Goal: Task Accomplishment & Management: Use online tool/utility

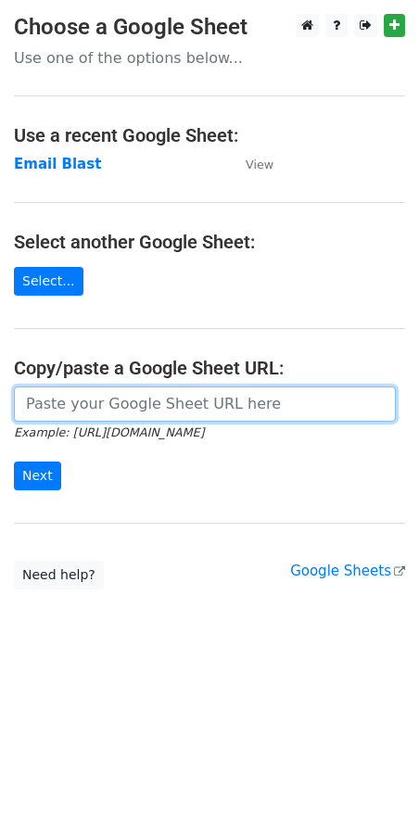
click at [72, 402] on input "url" at bounding box center [205, 403] width 382 height 35
paste input "https://docs.google.com/spreadsheets/d/1_xgTMlzA0MOPjWwh87mCoru4-rivtmju7CDtXOL…"
type input "https://docs.google.com/spreadsheets/d/1_xgTMlzA0MOPjWwh87mCoru4-rivtmju7CDtXOL…"
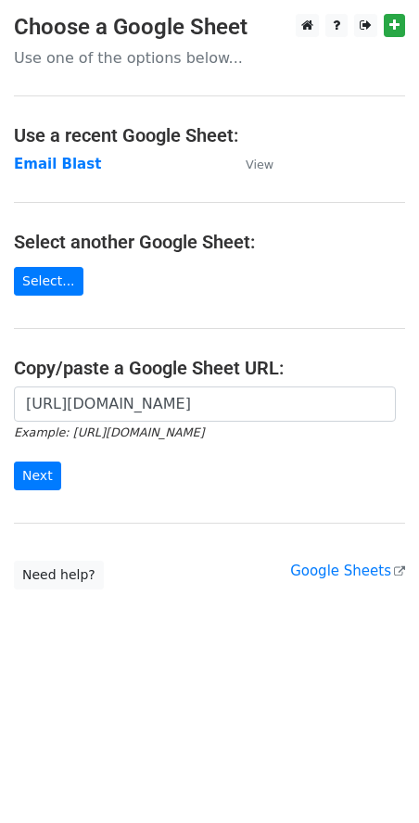
scroll to position [0, 0]
click at [200, 703] on html "Choose a Google Sheet Use one of the options below... Use a recent Google Sheet…" at bounding box center [209, 411] width 419 height 823
click at [39, 478] on input "Next" at bounding box center [37, 475] width 47 height 29
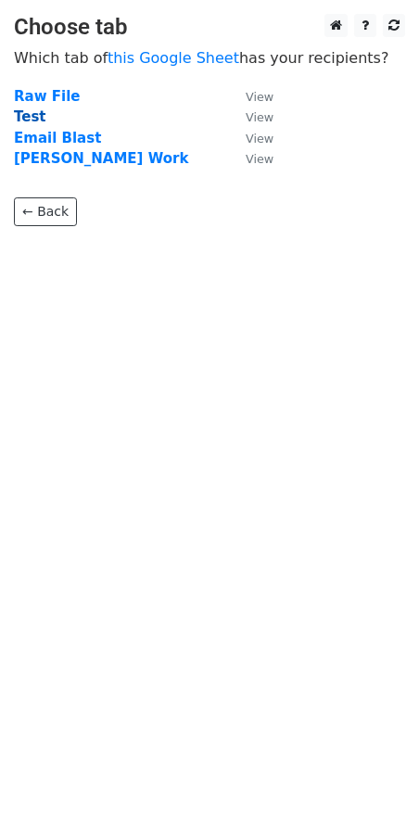
click at [22, 114] on strong "Test" at bounding box center [30, 116] width 32 height 17
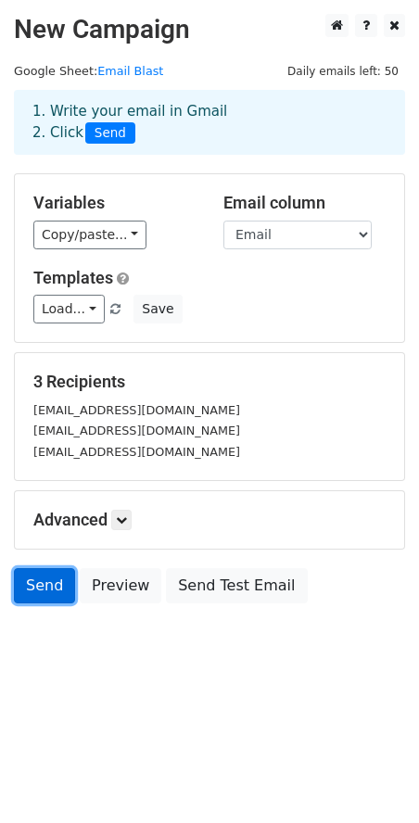
click at [35, 576] on link "Send" at bounding box center [44, 585] width 61 height 35
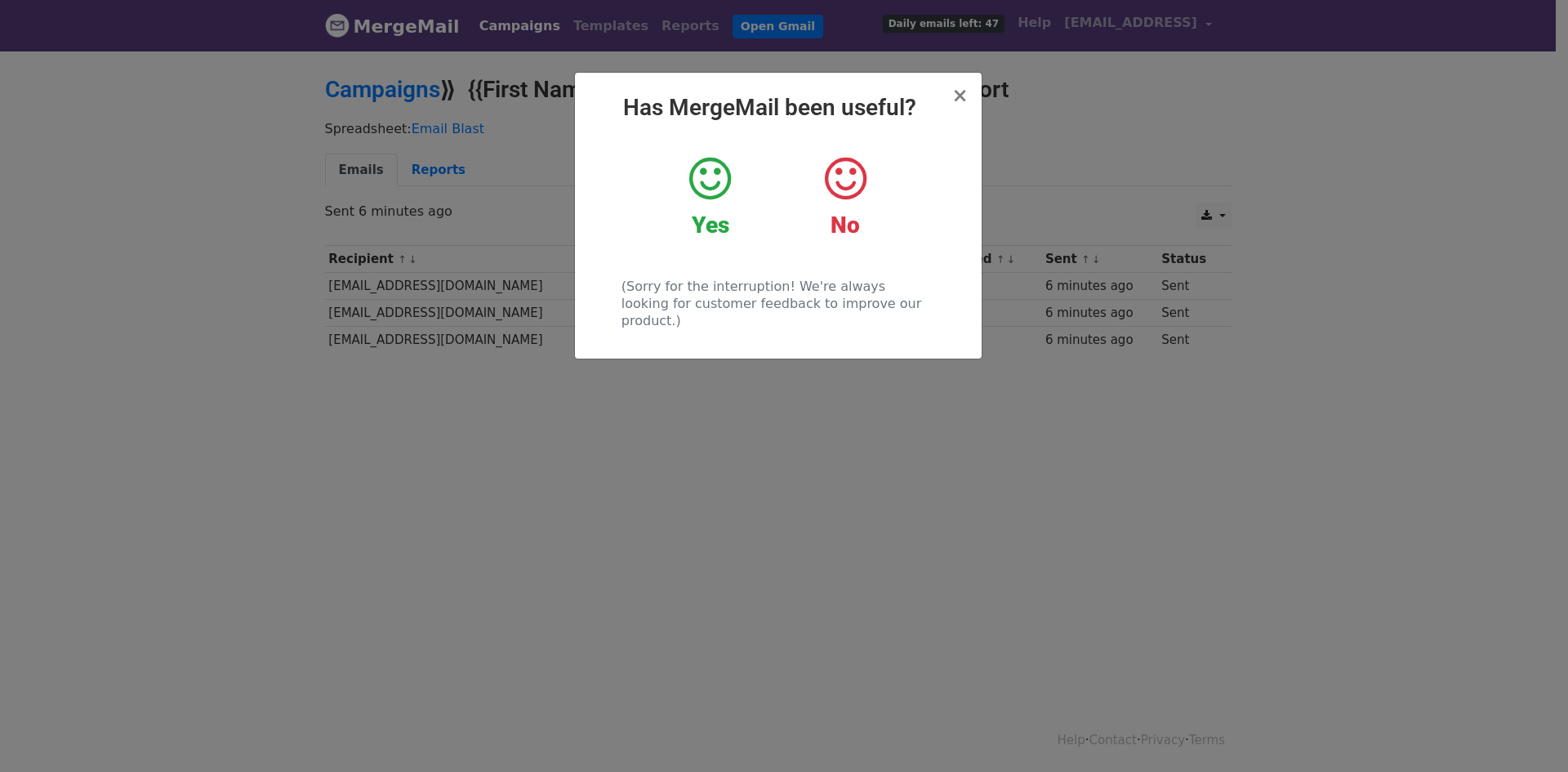
click at [718, 173] on icon at bounding box center [710, 179] width 41 height 49
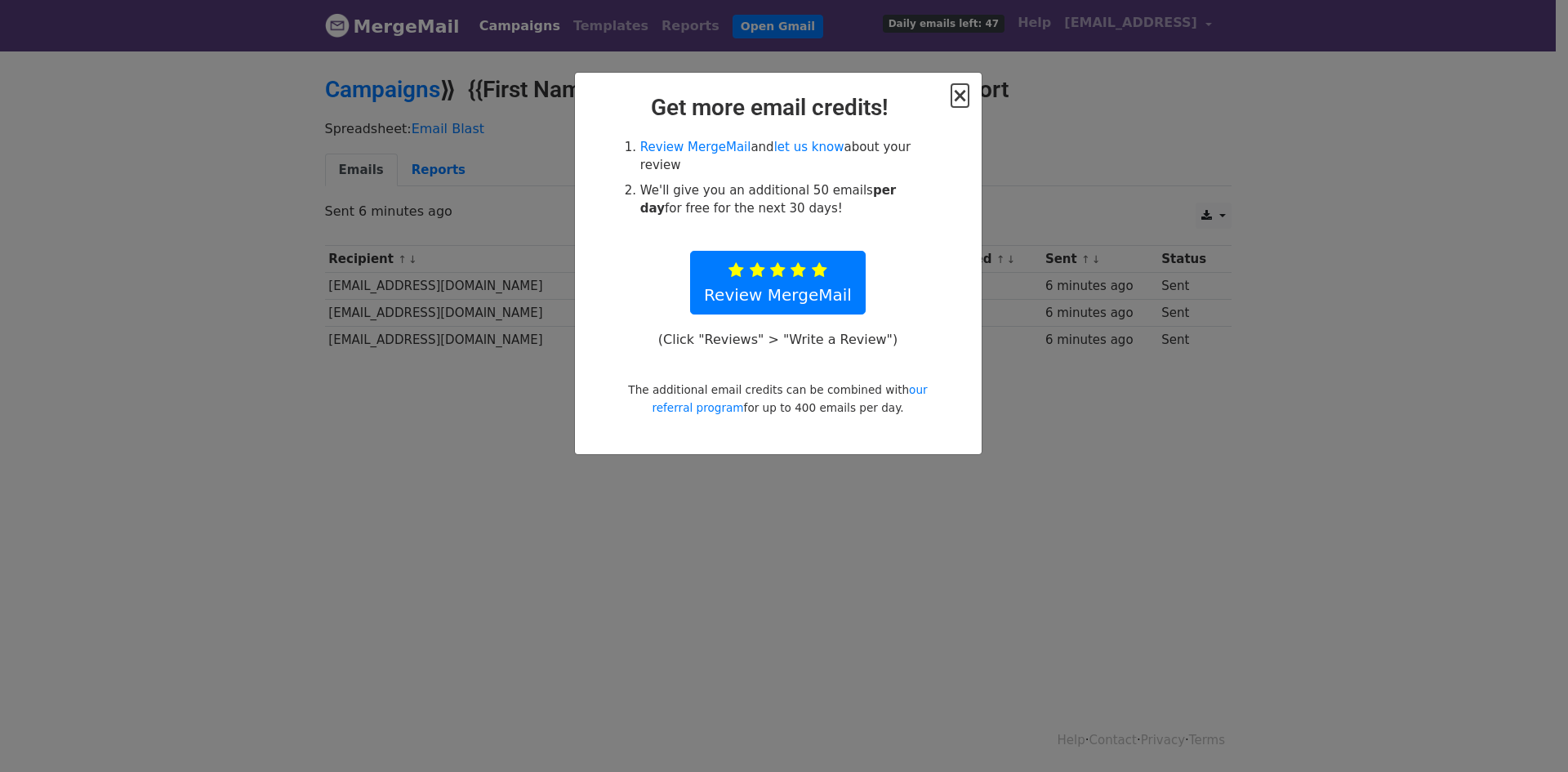
click at [966, 97] on span "×" at bounding box center [960, 95] width 17 height 23
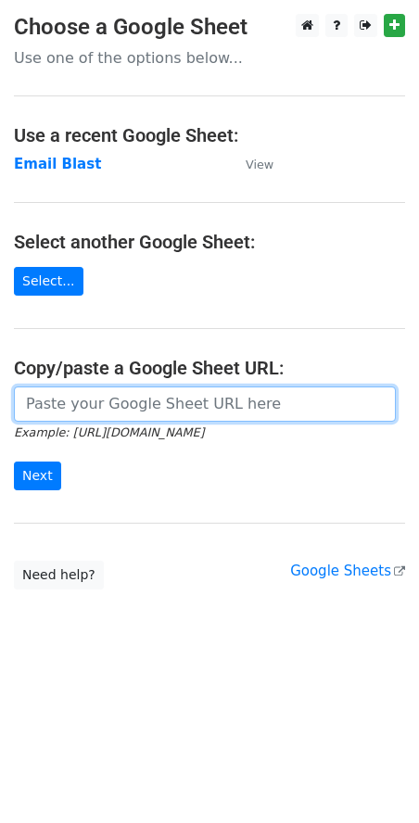
click at [52, 392] on input "url" at bounding box center [205, 403] width 382 height 35
paste input "https://docs.google.com/spreadsheets/d/1_xgTMlzA0MOPjWwh87mCoru4-rivtmju7CDtXOL…"
type input "https://docs.google.com/spreadsheets/d/1_xgTMlzA0MOPjWwh87mCoru4-rivtmju7CDtXOL…"
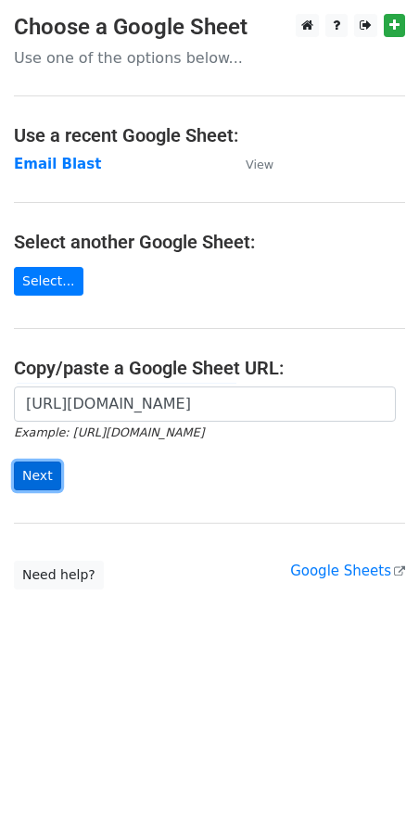
click at [30, 471] on input "Next" at bounding box center [37, 475] width 47 height 29
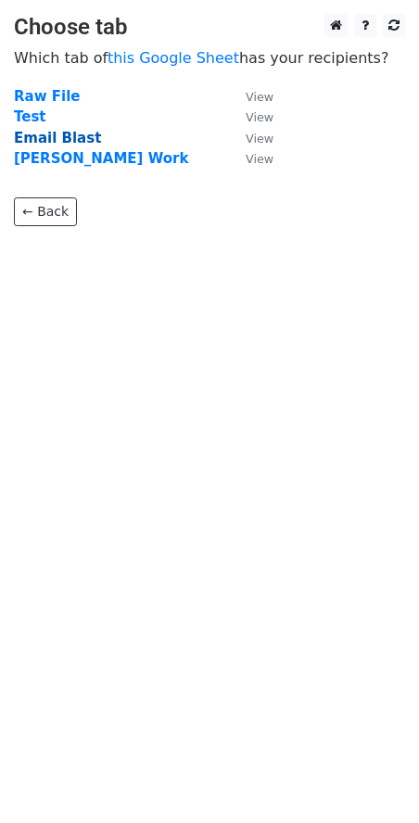
click at [57, 141] on strong "Email Blast" at bounding box center [57, 138] width 87 height 17
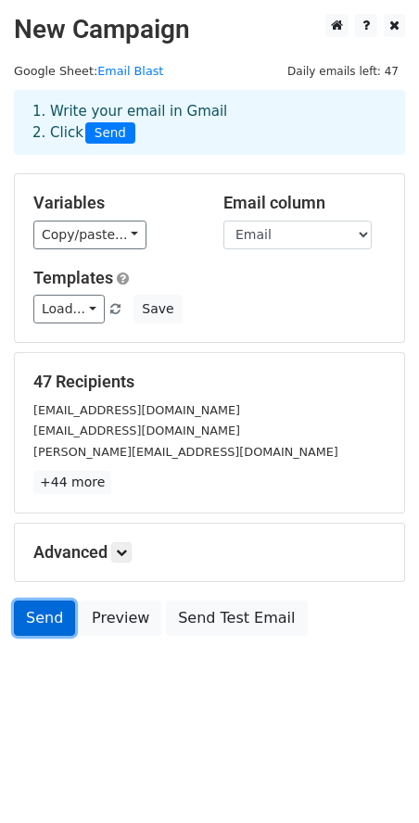
click at [50, 616] on link "Send" at bounding box center [44, 617] width 61 height 35
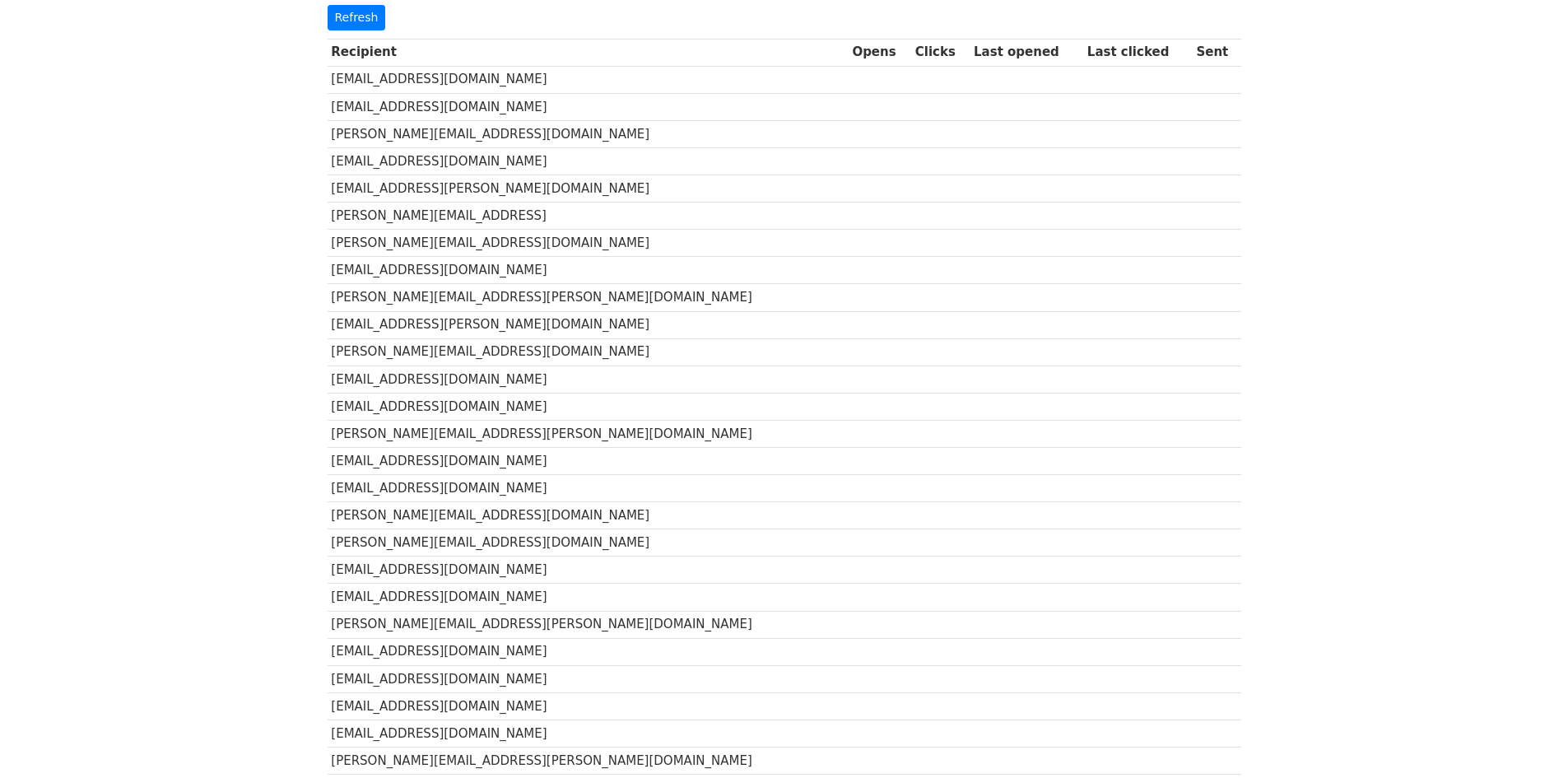
scroll to position [247, 0]
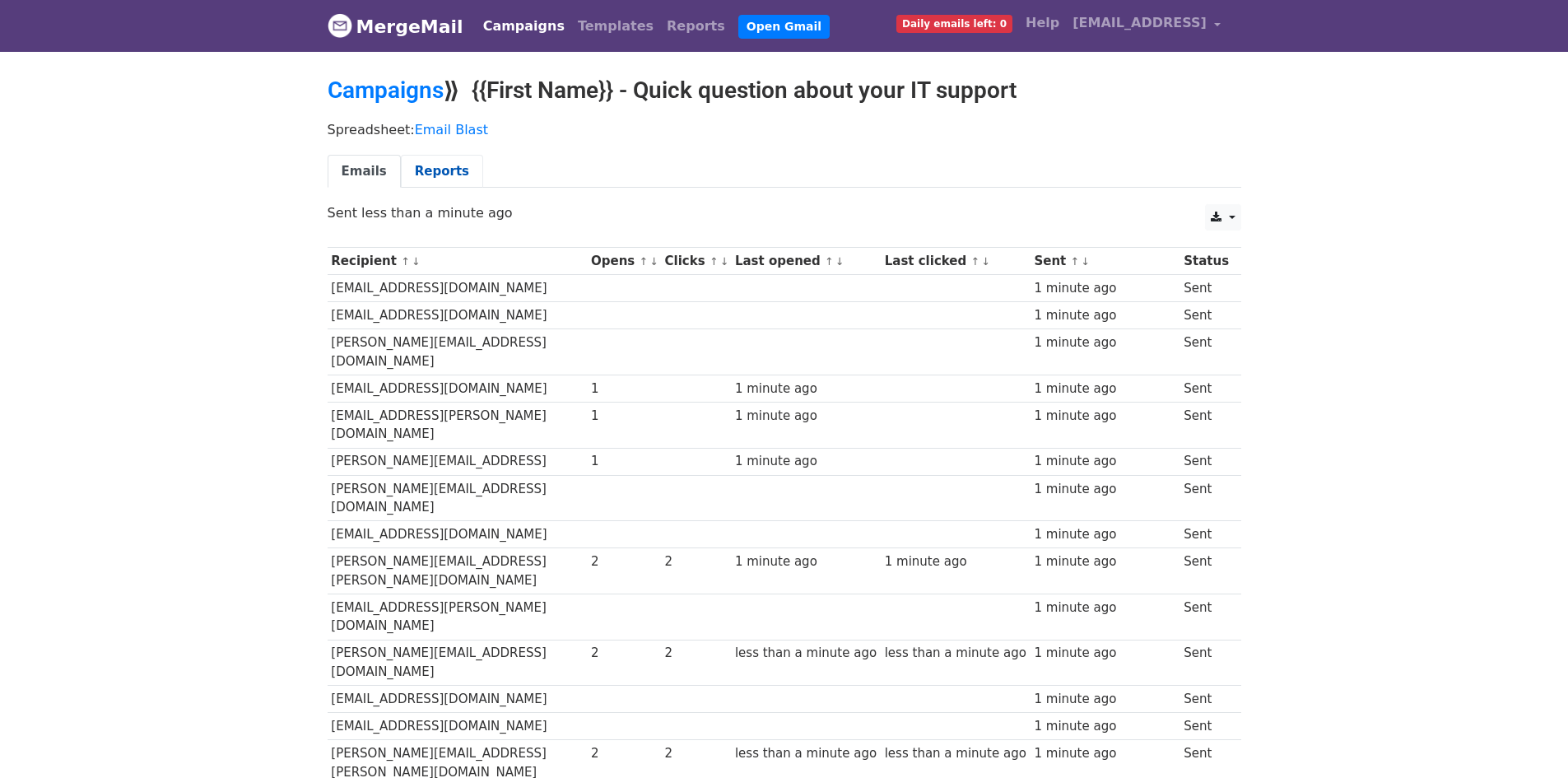
click at [448, 167] on link "Reports" at bounding box center [442, 171] width 83 height 34
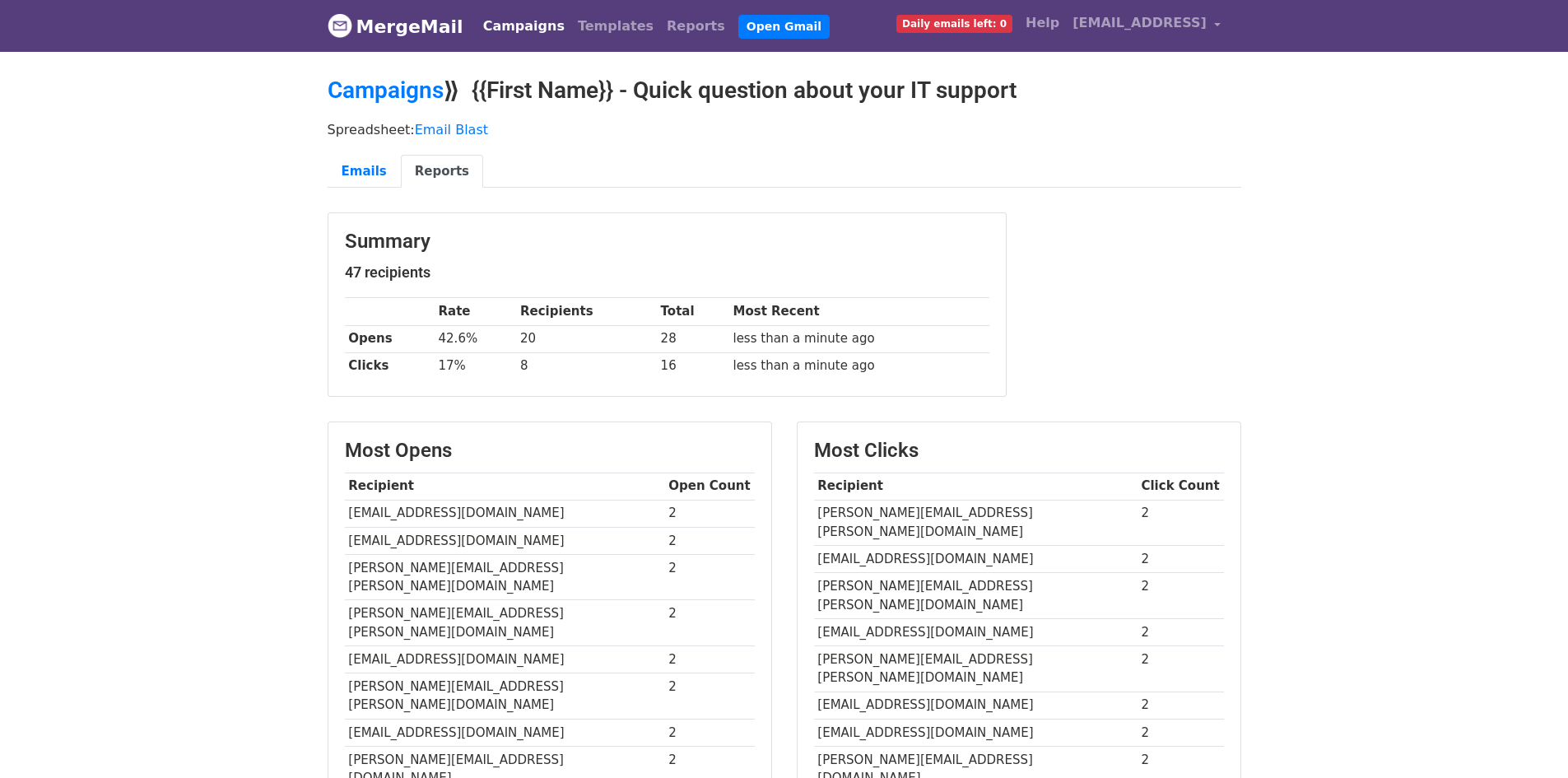
click at [1368, 242] on body "MergeMail Campaigns Templates Reports Open Gmail Daily emails left: 0 Help trob…" at bounding box center [784, 664] width 1568 height 1330
